Goal: Task Accomplishment & Management: Use online tool/utility

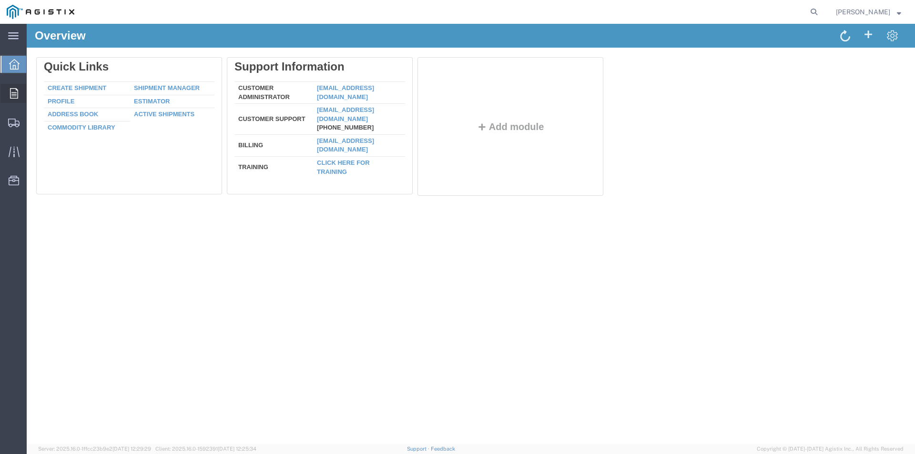
click at [23, 94] on div at bounding box center [13, 93] width 27 height 19
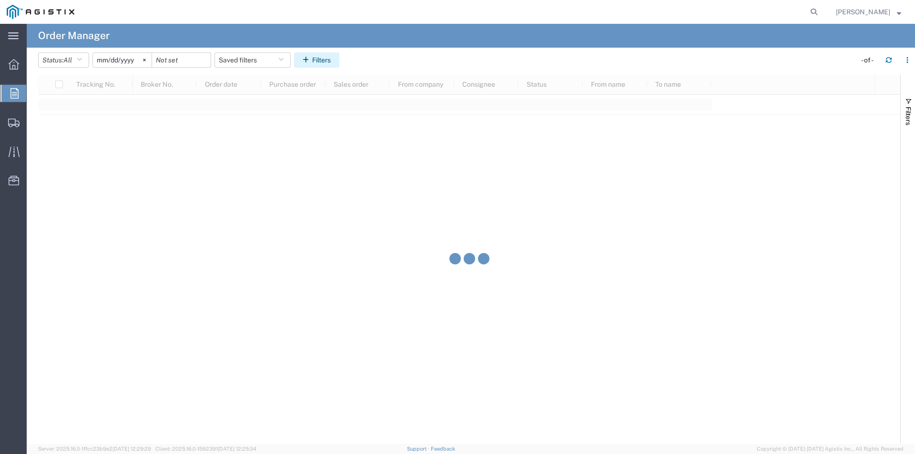
click at [322, 61] on button "Filters" at bounding box center [316, 59] width 45 height 15
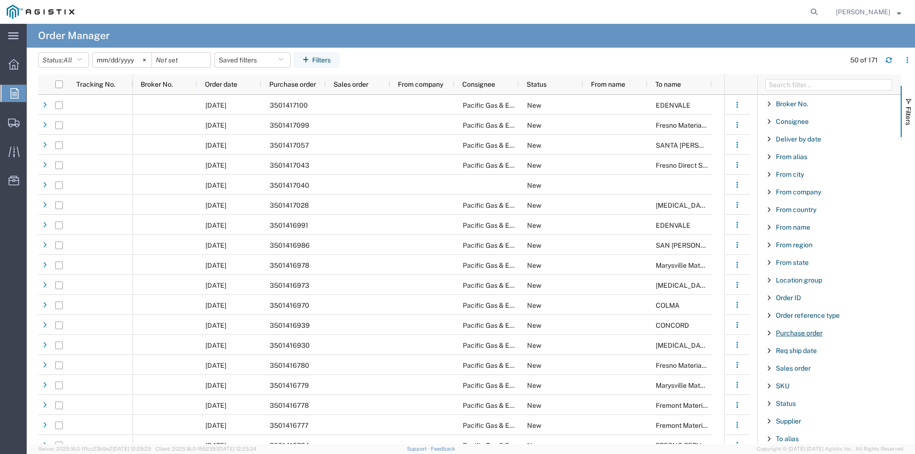
click at [798, 331] on span "Purchase order" at bounding box center [799, 333] width 47 height 8
click at [797, 375] on input "Filter Value" at bounding box center [832, 372] width 125 height 11
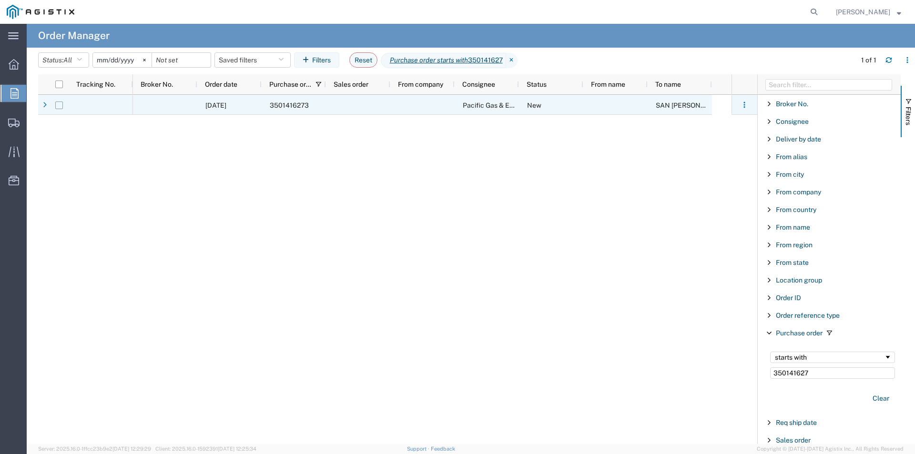
type input "350141627"
click at [58, 106] on input "Press Space to toggle row selection (unchecked)" at bounding box center [59, 106] width 8 height 8
checkbox input "true"
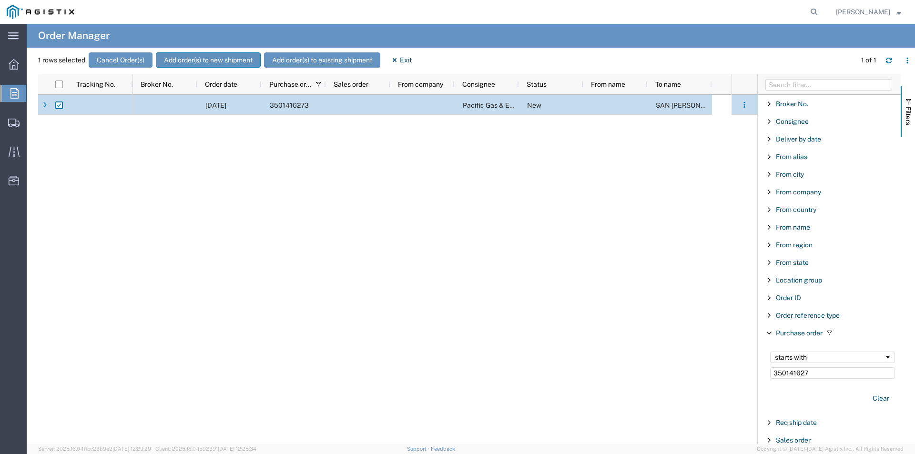
click at [238, 58] on button "Add order(s) to new shipment" at bounding box center [208, 59] width 105 height 15
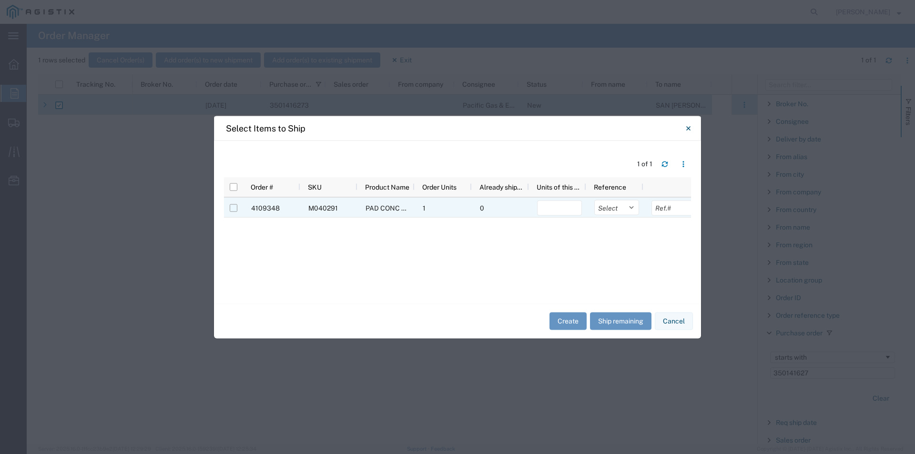
click at [234, 211] on input "Press Space to toggle row selection (unchecked)" at bounding box center [234, 208] width 8 height 8
checkbox input "true"
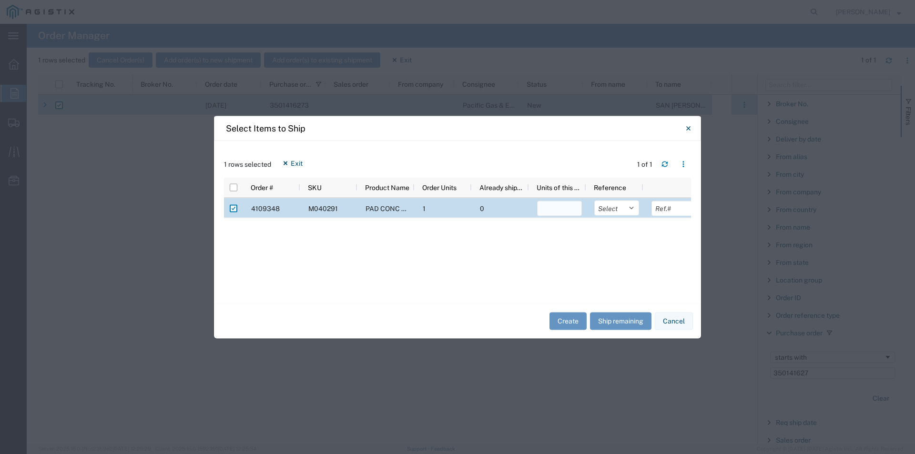
click at [568, 204] on input "number" at bounding box center [559, 208] width 45 height 15
type input "1"
click at [564, 328] on button "Create" at bounding box center [568, 322] width 37 height 18
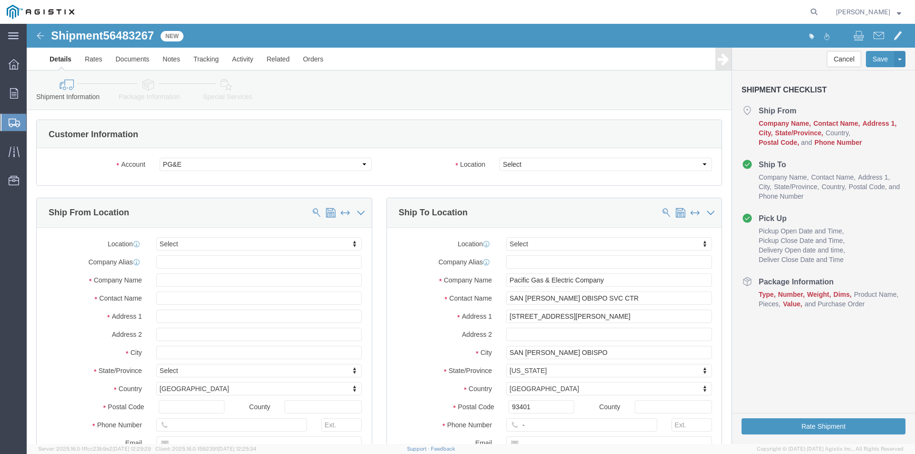
select select
click select "Select All Others [GEOGRAPHIC_DATA] [GEOGRAPHIC_DATA] [GEOGRAPHIC_DATA] [GEOGRA…"
select select "23082"
click select "Select All Others [GEOGRAPHIC_DATA] [GEOGRAPHIC_DATA] [GEOGRAPHIC_DATA] [GEOGRA…"
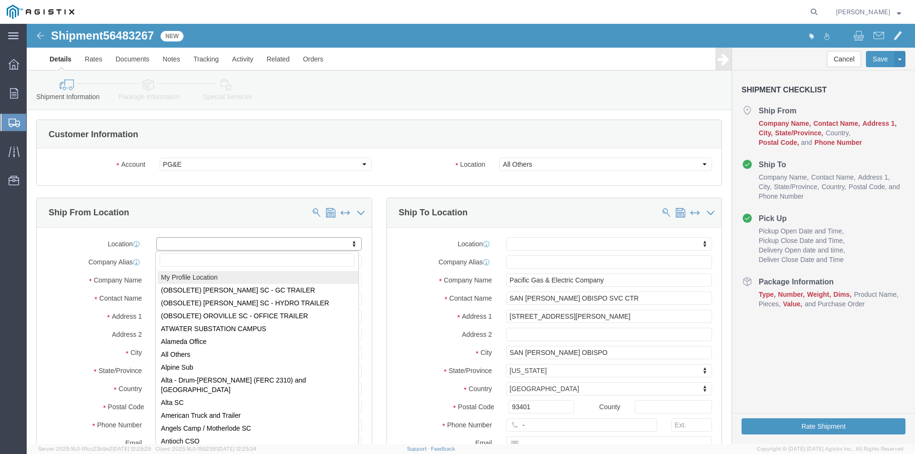
select select "MYPROFILE"
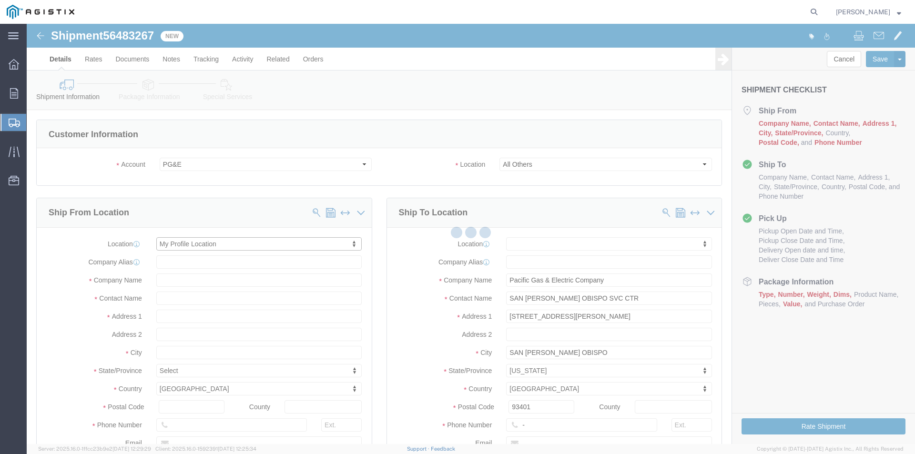
select select "CA"
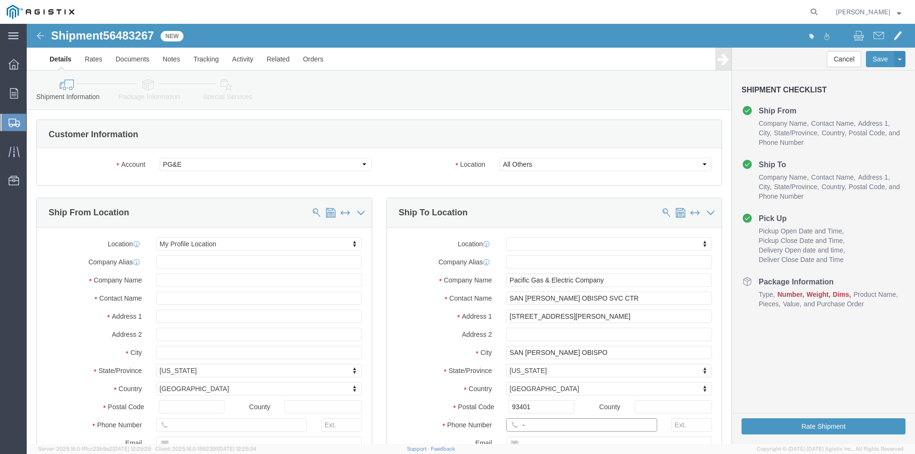
click input "-"
drag, startPoint x: 505, startPoint y: 402, endPoint x: 475, endPoint y: 402, distance: 30.5
click div "-"
click input "text"
type input "[PHONE_NUMBER]"
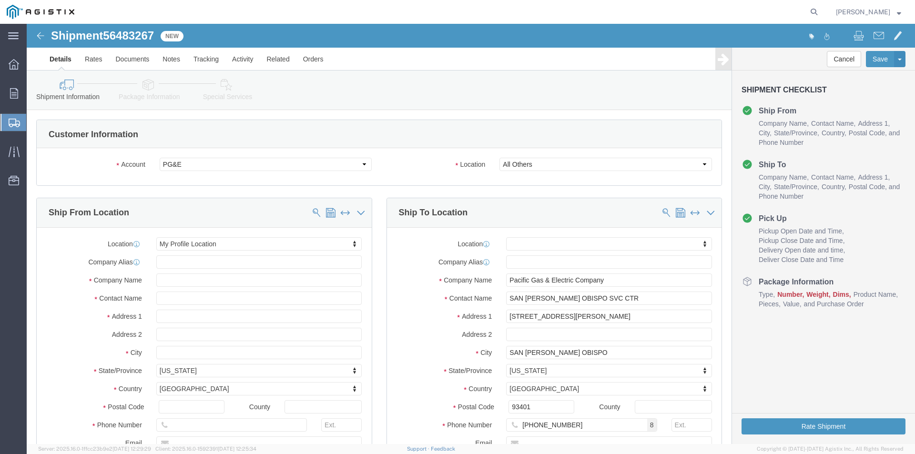
click label "Postal Code"
click input "93401"
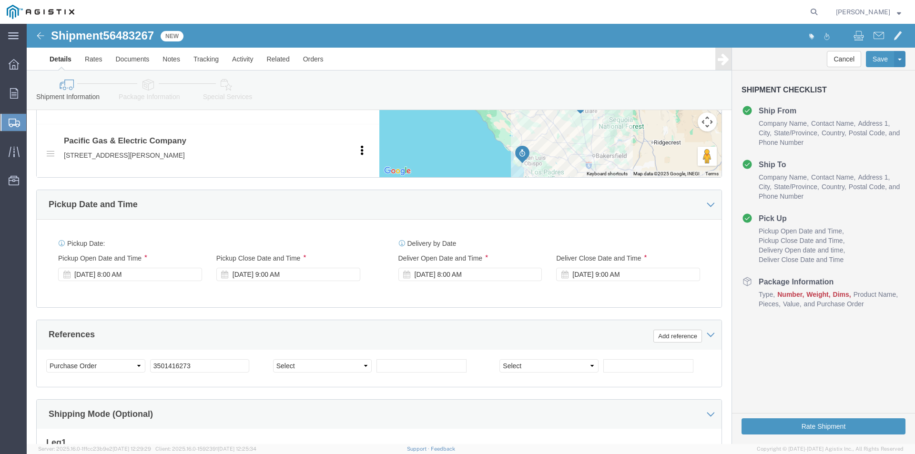
scroll to position [477, 0]
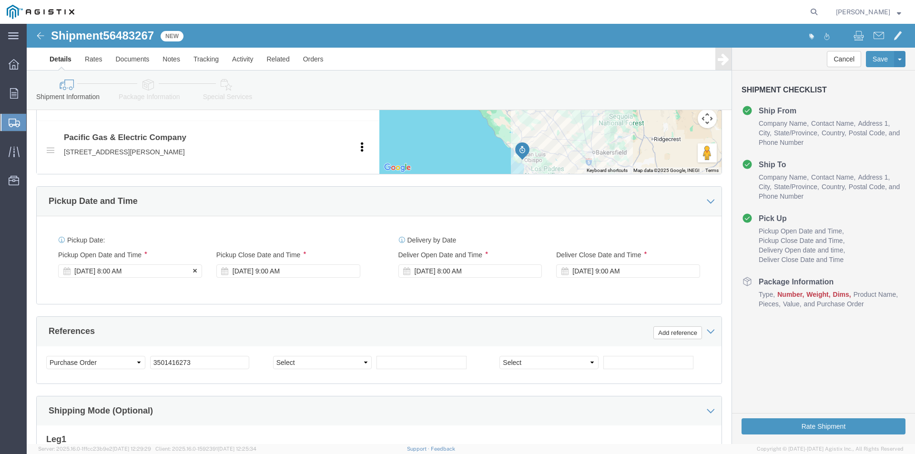
click div "[DATE] 8:00 AM"
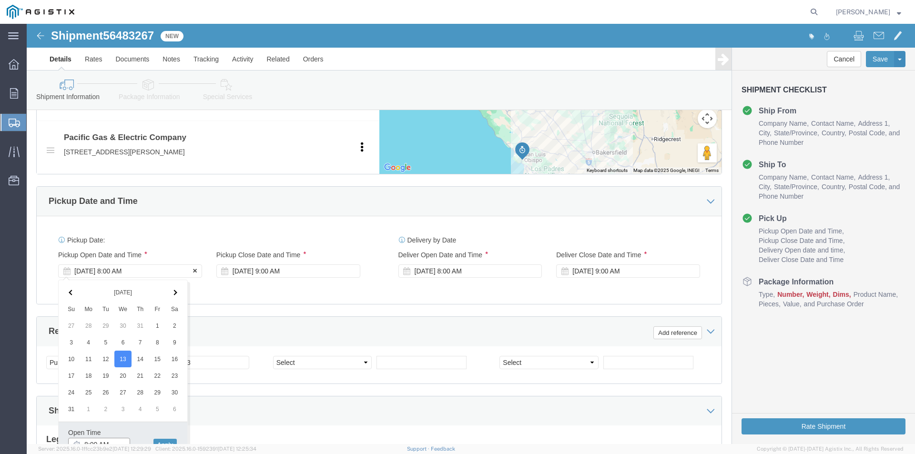
scroll to position [484, 0]
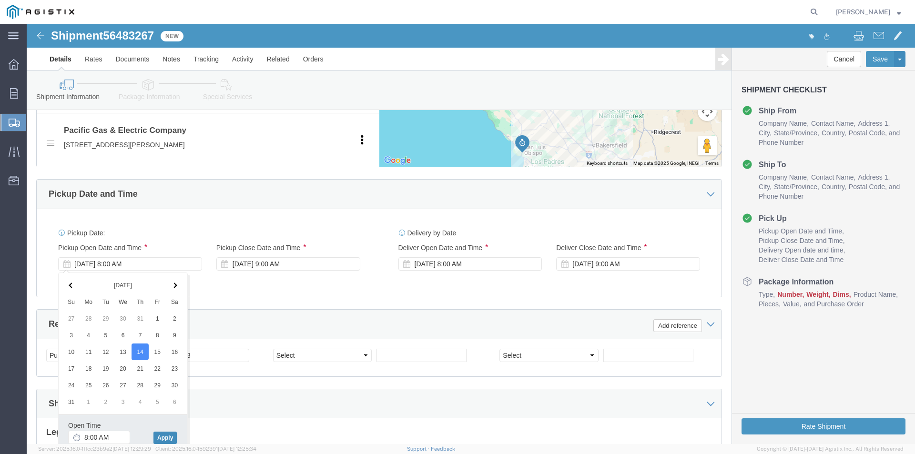
click button "Apply"
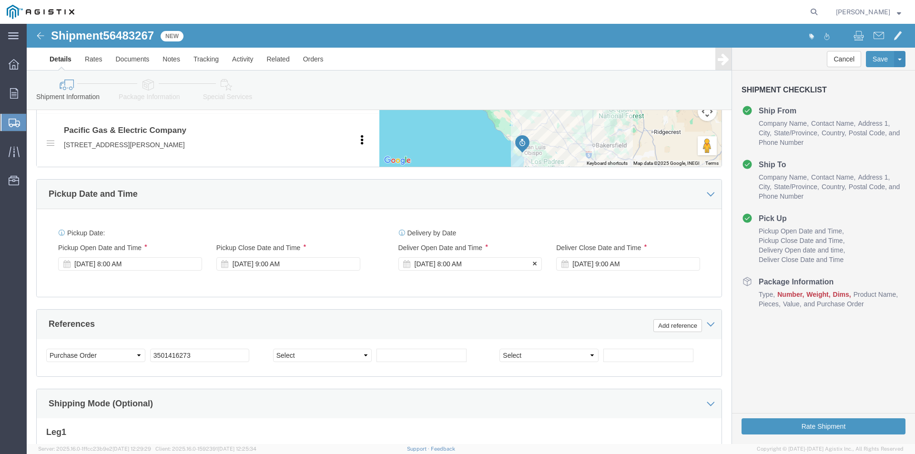
click div "[DATE] 8:00 AM"
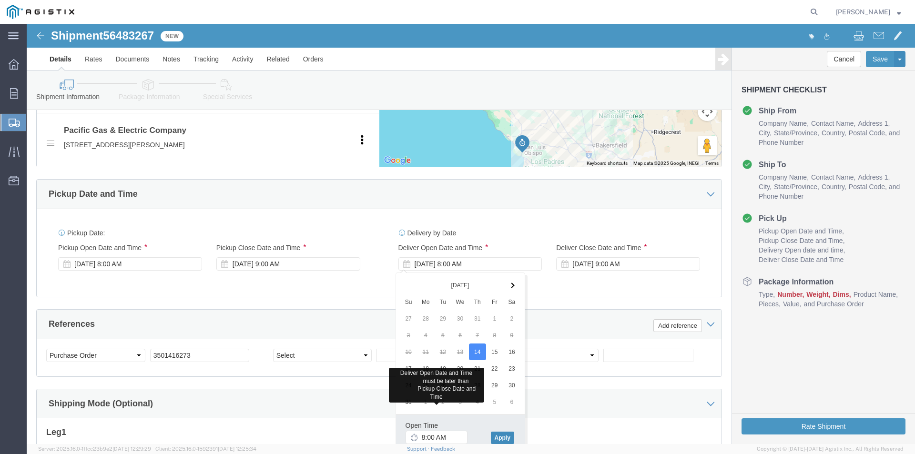
click button "Apply"
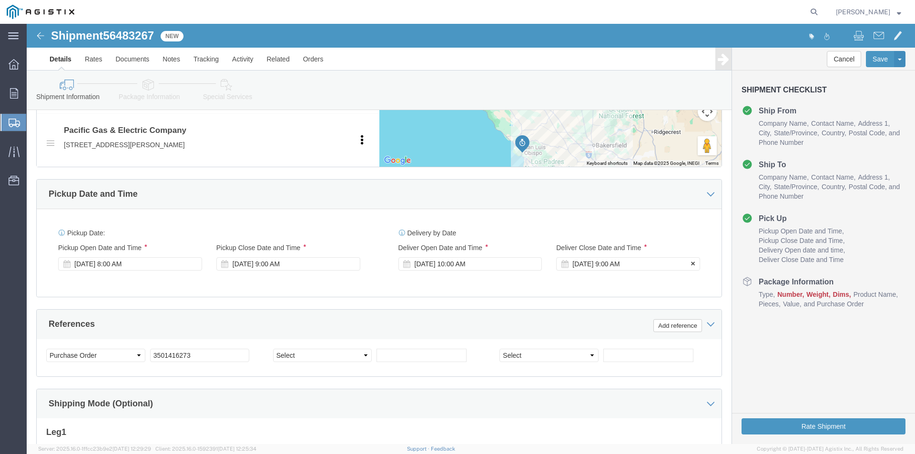
click div "[DATE] 9:00 AM"
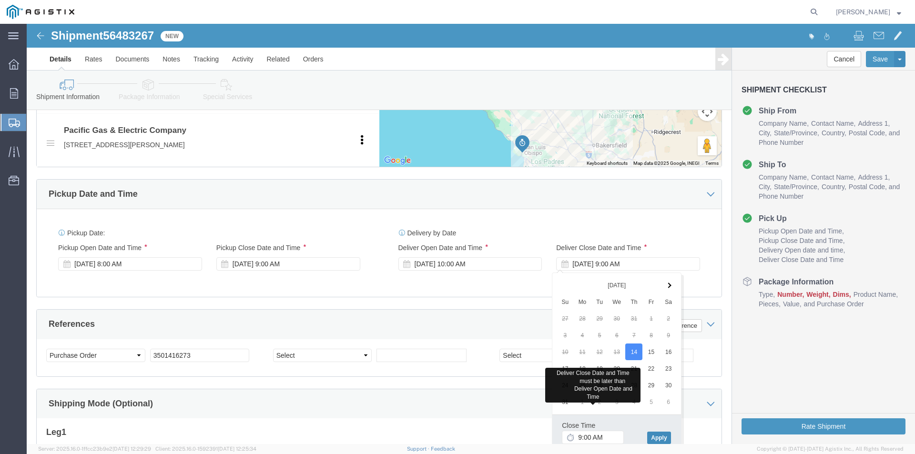
click button "Apply"
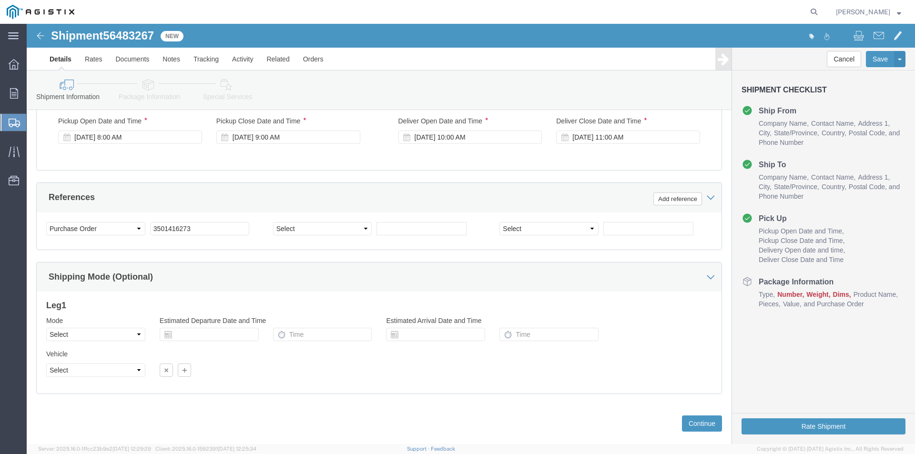
scroll to position [627, 0]
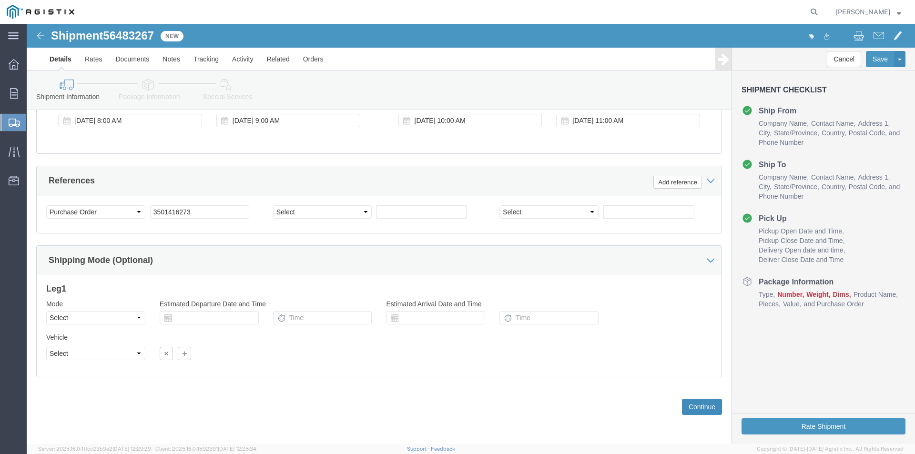
click button "Continue"
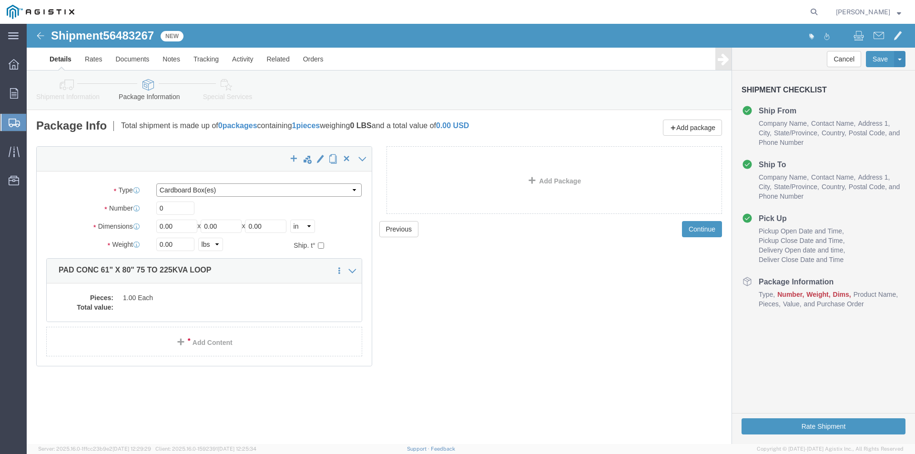
click select "Select Bulk Bundle(s) Cardboard Box(es) Carton(s) Crate(s) Drum(s) (Fiberboard)…"
select select "NKCR"
click select "Select Bulk Bundle(s) Cardboard Box(es) Carton(s) Crate(s) Drum(s) (Fiberboard)…"
click input "0"
type input "01"
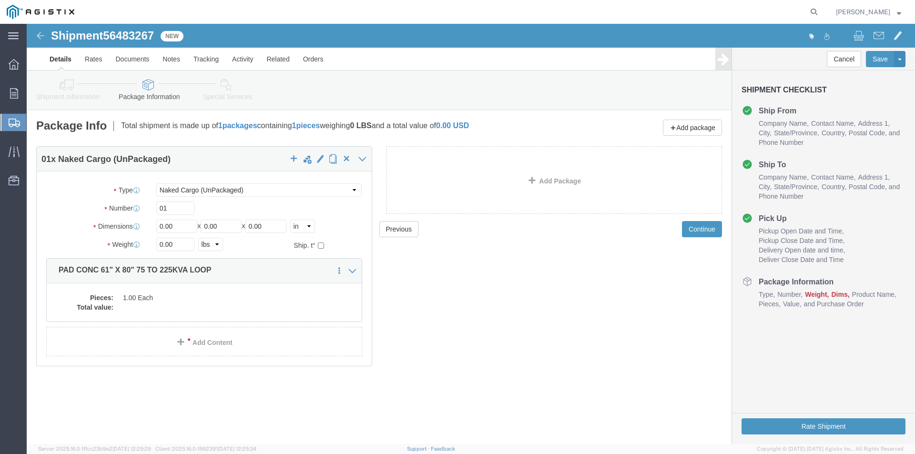
drag, startPoint x: 193, startPoint y: 141, endPoint x: 193, endPoint y: 153, distance: 12.4
click div "01 x Naked Cargo (UnPackaged)"
drag, startPoint x: 151, startPoint y: 202, endPoint x: 87, endPoint y: 200, distance: 63.4
click div "Dimensions Length 0.00 x Width 0.00 x Height 0.00 Select cm ft in"
type input "61"
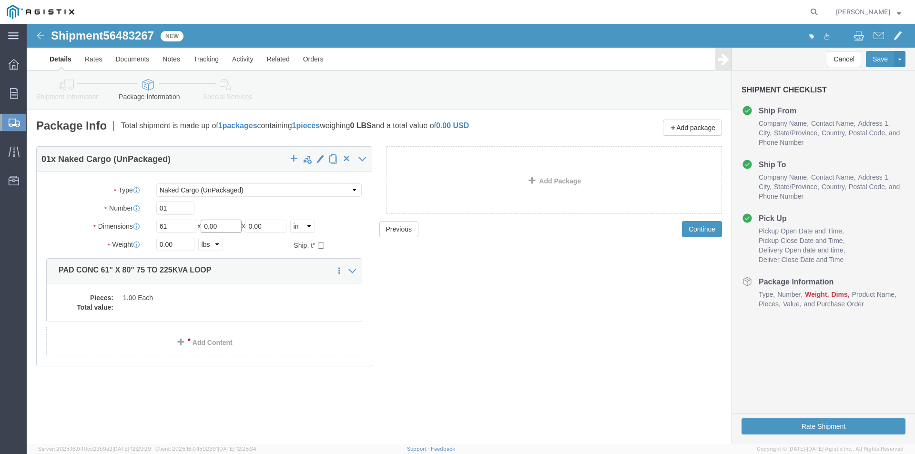
drag, startPoint x: 197, startPoint y: 204, endPoint x: 153, endPoint y: 203, distance: 43.4
click div "Length 61 x Width 0.00 x Height 0.00 Select cm ft in"
type input "80"
drag, startPoint x: 246, startPoint y: 203, endPoint x: 155, endPoint y: 206, distance: 91.1
click div "Length 61 x Width 80 x Height 0.00 Select cm ft in"
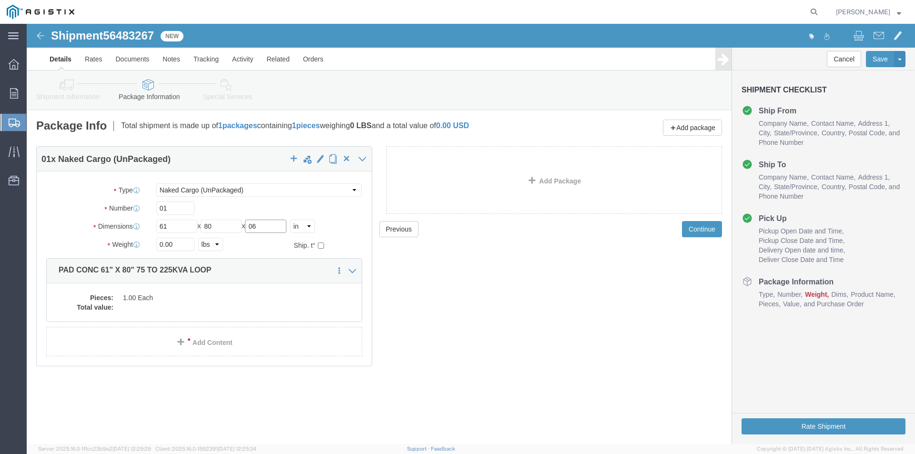
type input "06"
drag, startPoint x: 152, startPoint y: 221, endPoint x: 76, endPoint y: 216, distance: 76.0
click div "Weight Total weight of packages in pounds or kilograms 0.00 Select kgs lbs Ship…"
type input "2200"
click dd "1.00 Each"
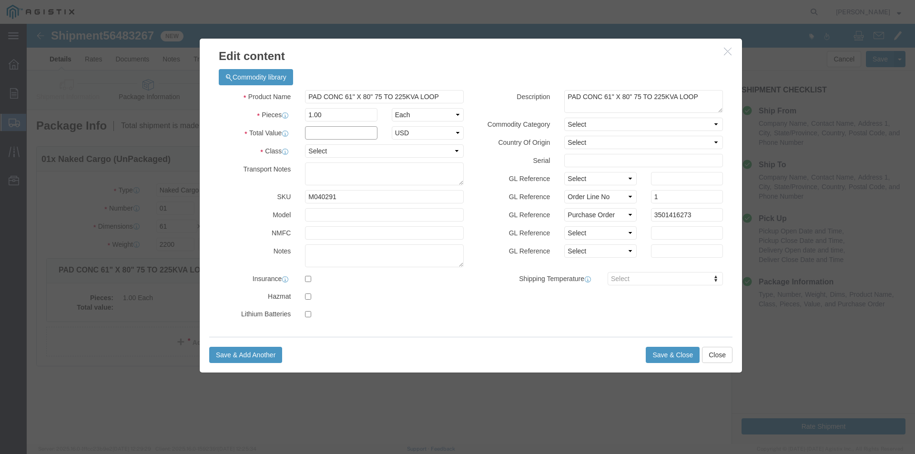
click input "text"
type input "1"
click select "Select 50 55 60 65 70 85 92.5 100 125 175 250 300 400"
select select "55"
click select "Select 50 55 60 65 70 85 92.5 100 125 175 250 300 400"
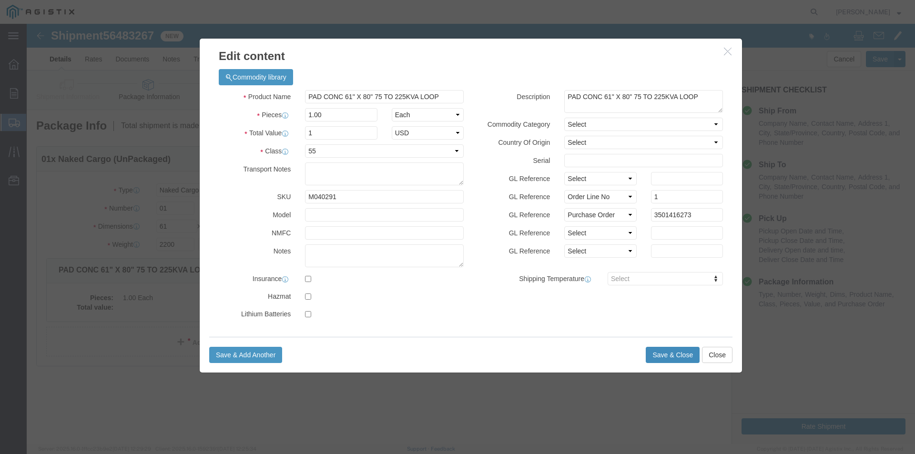
click button "Save & Close"
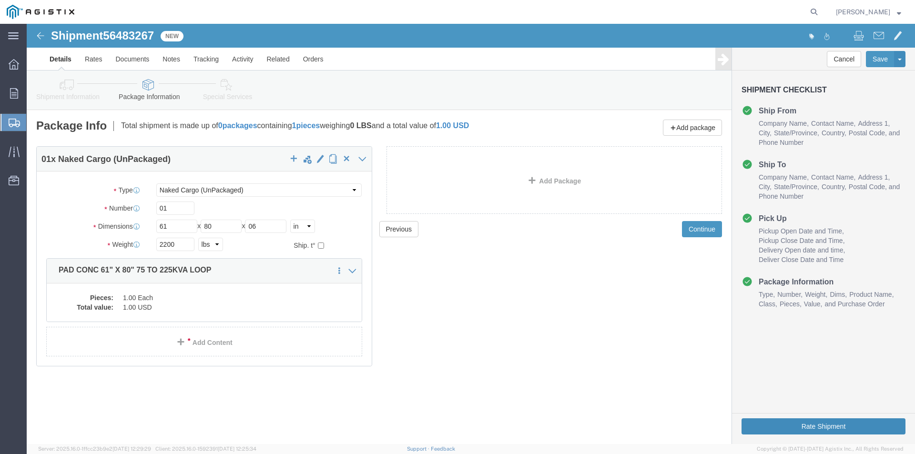
click button "Rate Shipment"
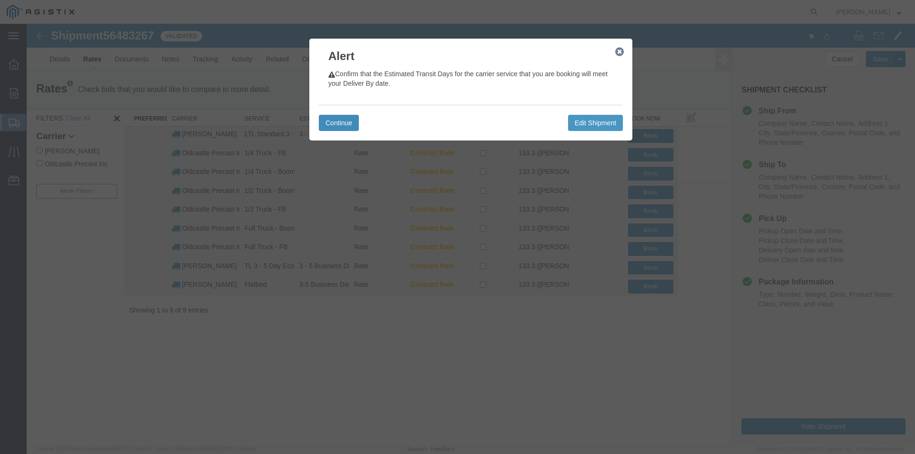
click at [344, 125] on button "Continue" at bounding box center [339, 123] width 40 height 16
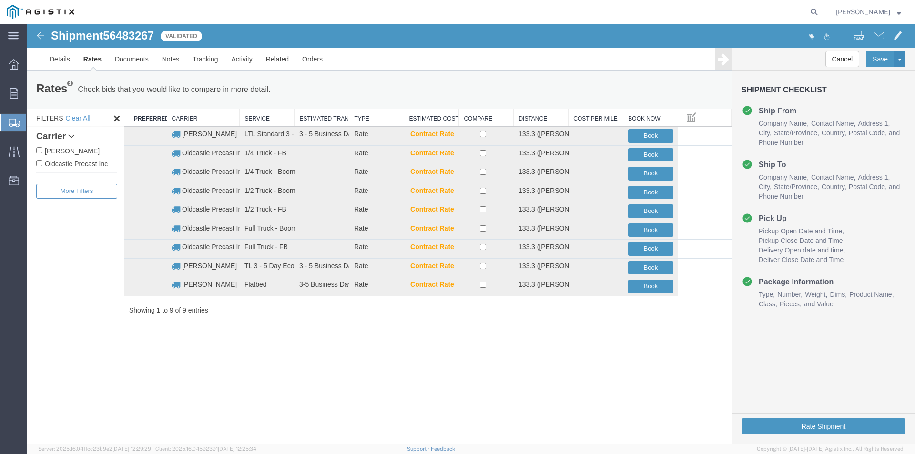
click at [84, 161] on label "Oldcastle Precast Inc" at bounding box center [76, 163] width 81 height 10
click at [42, 161] on input "Oldcastle Precast Inc" at bounding box center [39, 163] width 6 height 6
checkbox input "true"
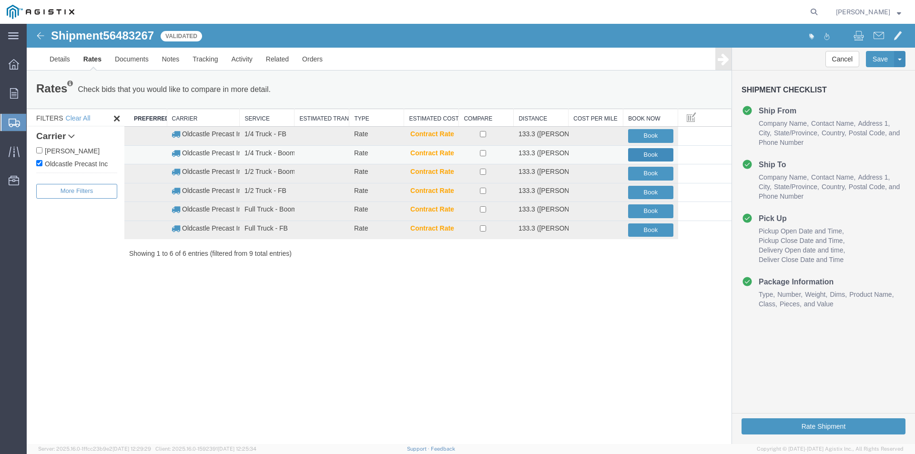
click at [649, 157] on button "Book" at bounding box center [650, 155] width 45 height 14
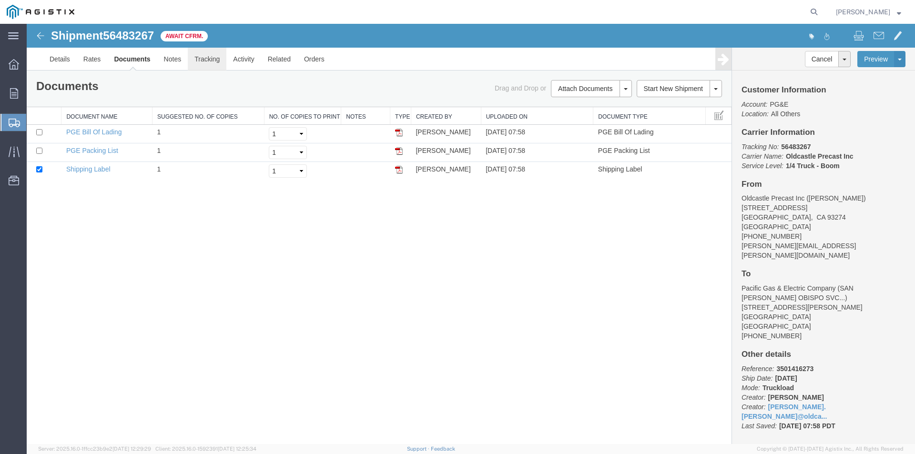
click at [214, 61] on link "Tracking" at bounding box center [207, 59] width 39 height 23
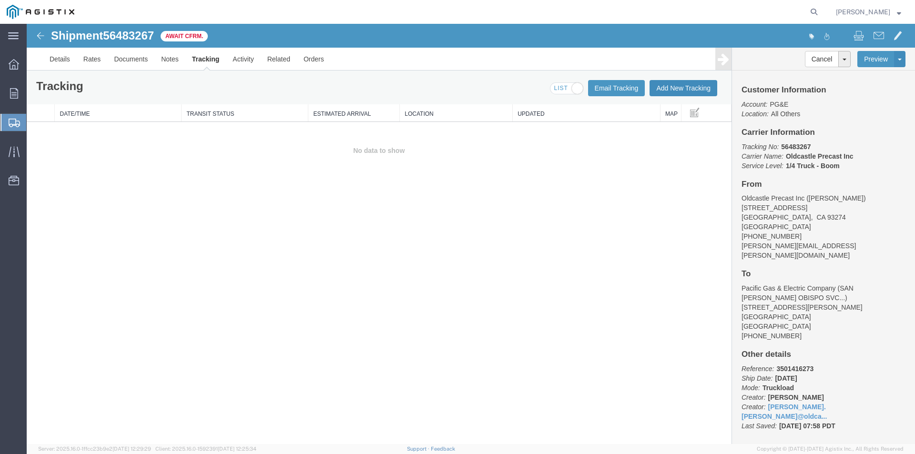
click at [678, 88] on button "Add New Tracking" at bounding box center [684, 88] width 68 height 16
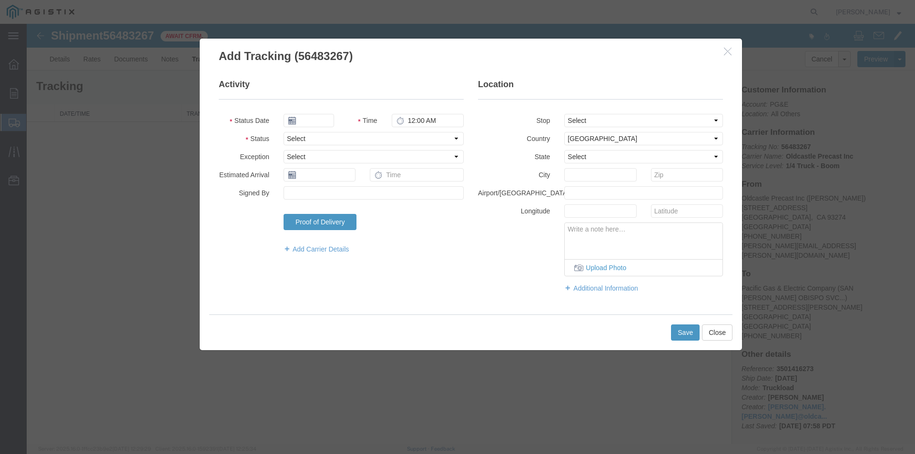
type input "[DATE]"
type input "9:00 AM"
click at [310, 121] on input "[DATE]" at bounding box center [309, 120] width 51 height 13
click at [353, 194] on td "14" at bounding box center [348, 194] width 14 height 14
type input "[DATE]"
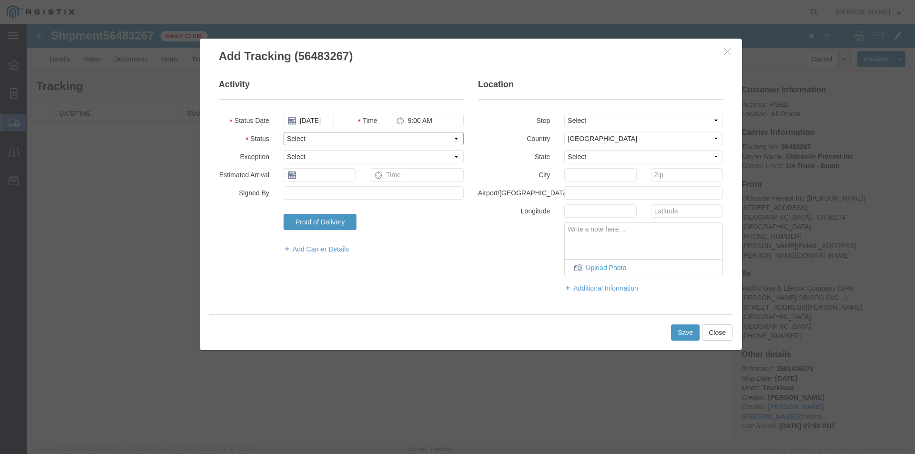
click at [312, 141] on select "Select Arrival Notice Available Arrival Notice Imported Arrive at Delivery Loca…" at bounding box center [374, 138] width 180 height 13
select select "DELIVRED"
click at [284, 132] on select "Select Arrival Notice Available Arrival Notice Imported Arrive at Delivery Loca…" at bounding box center [374, 138] width 180 height 13
click at [678, 327] on button "Save" at bounding box center [685, 333] width 29 height 16
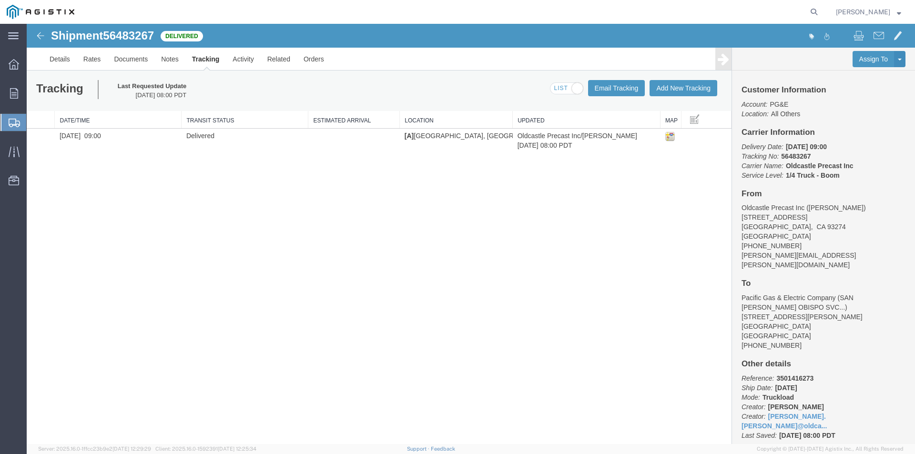
click at [900, 13] on strong "button" at bounding box center [899, 11] width 4 height 3
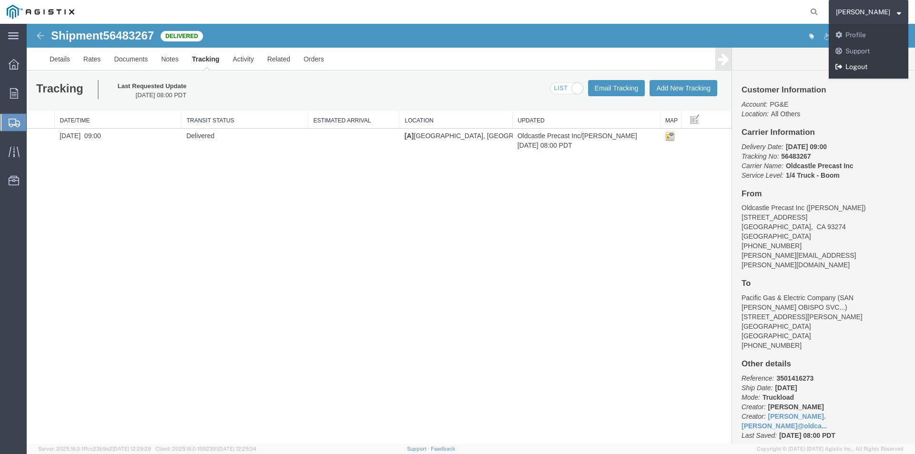
click at [871, 62] on link "Logout" at bounding box center [869, 67] width 80 height 16
